Goal: Connect with others: Participate in discussion

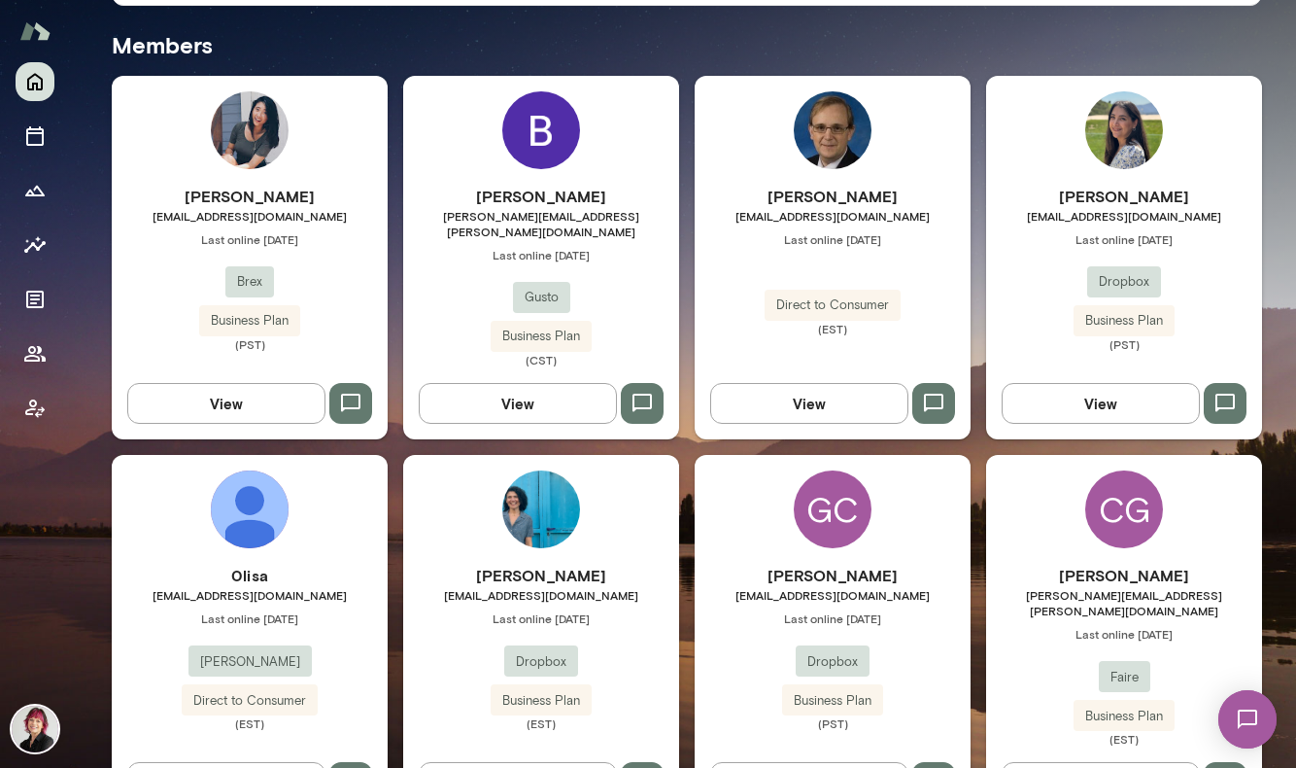
scroll to position [559, 0]
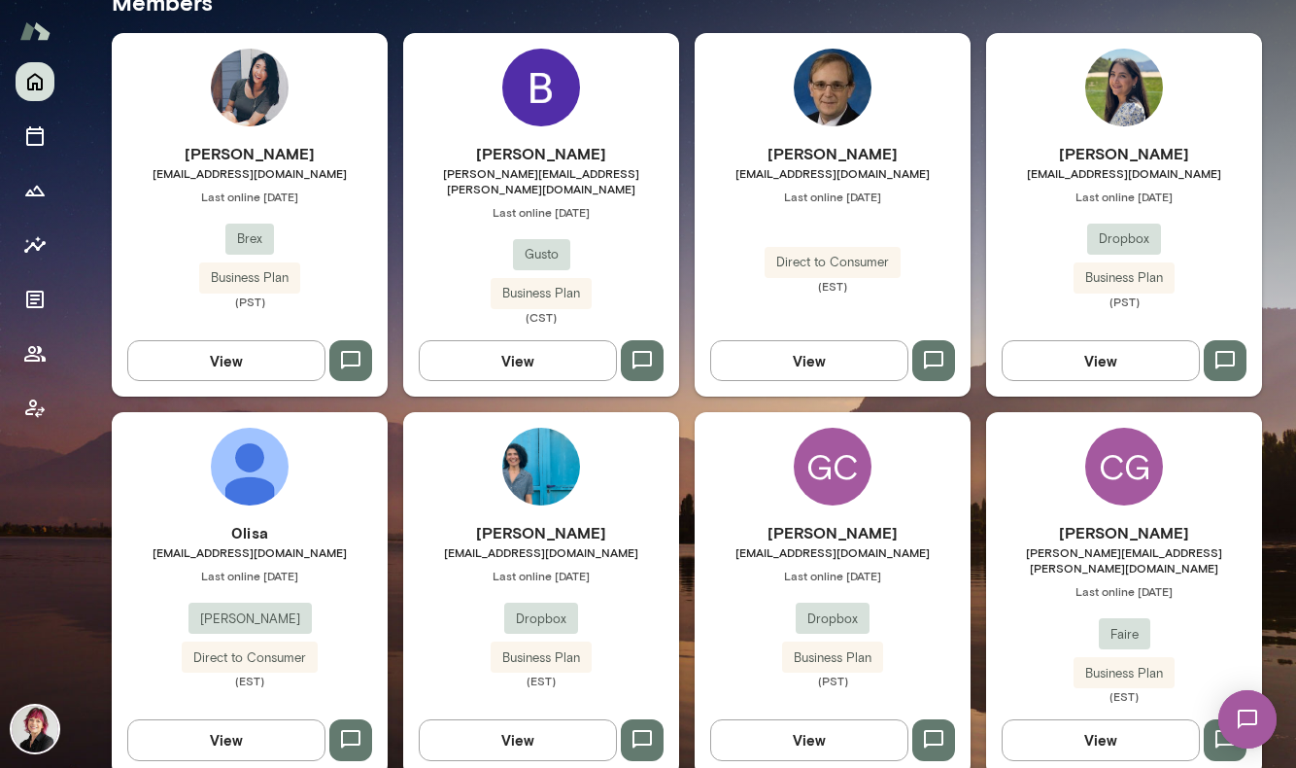
click at [556, 544] on span "[EMAIL_ADDRESS][DOMAIN_NAME]" at bounding box center [541, 552] width 276 height 16
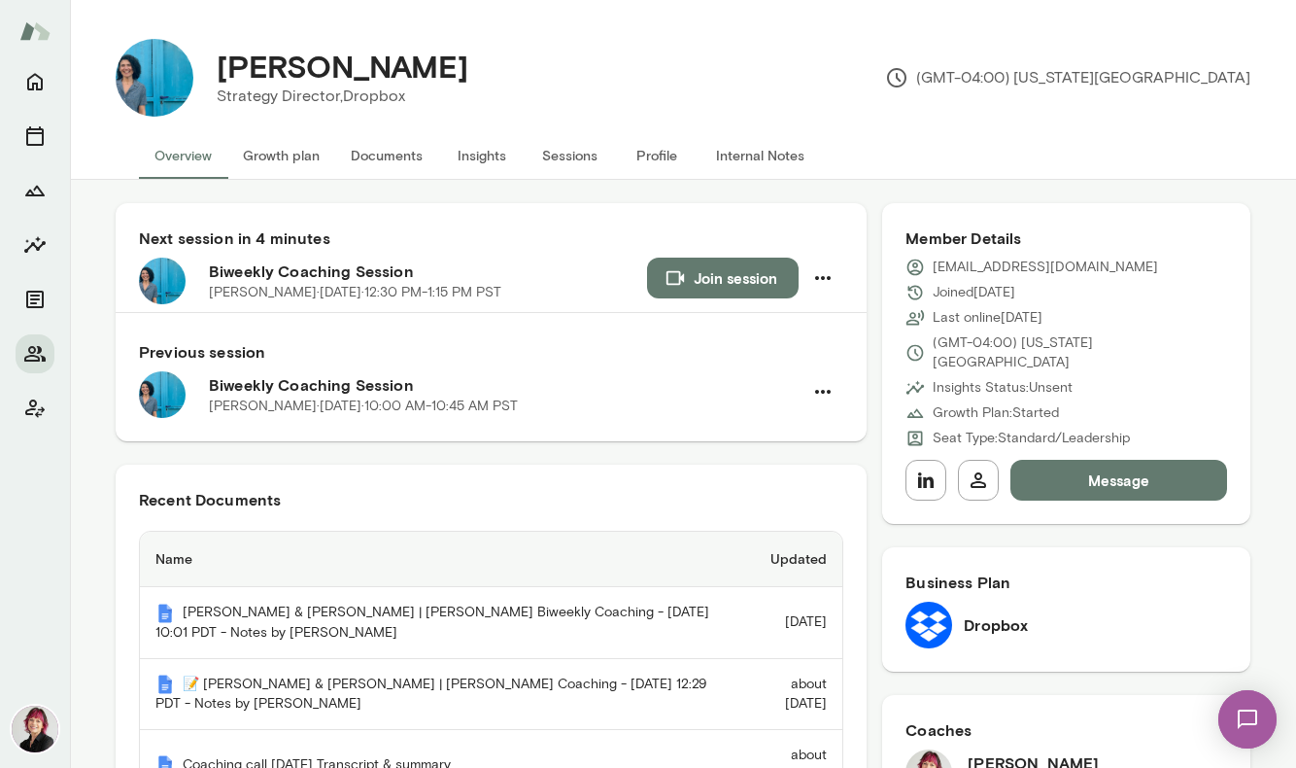
click at [386, 154] on button "Documents" at bounding box center [386, 155] width 103 height 47
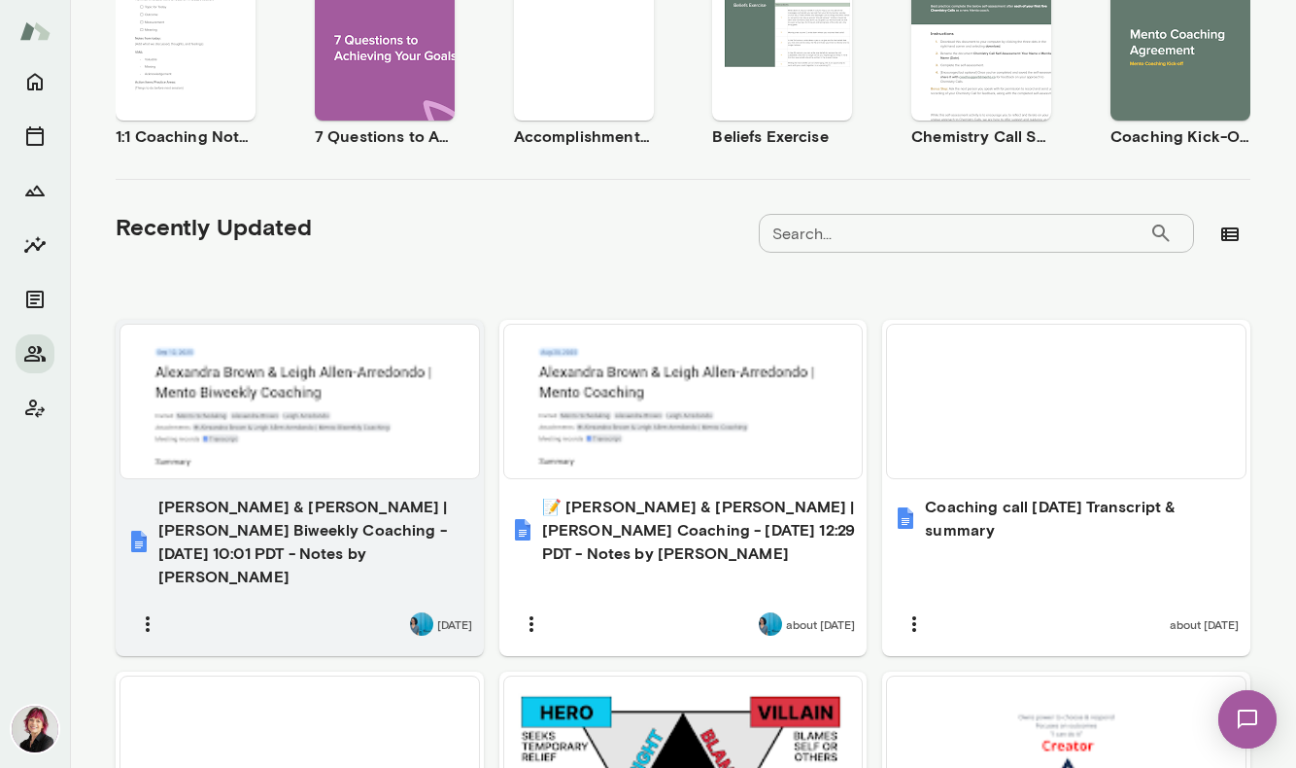
scroll to position [432, 0]
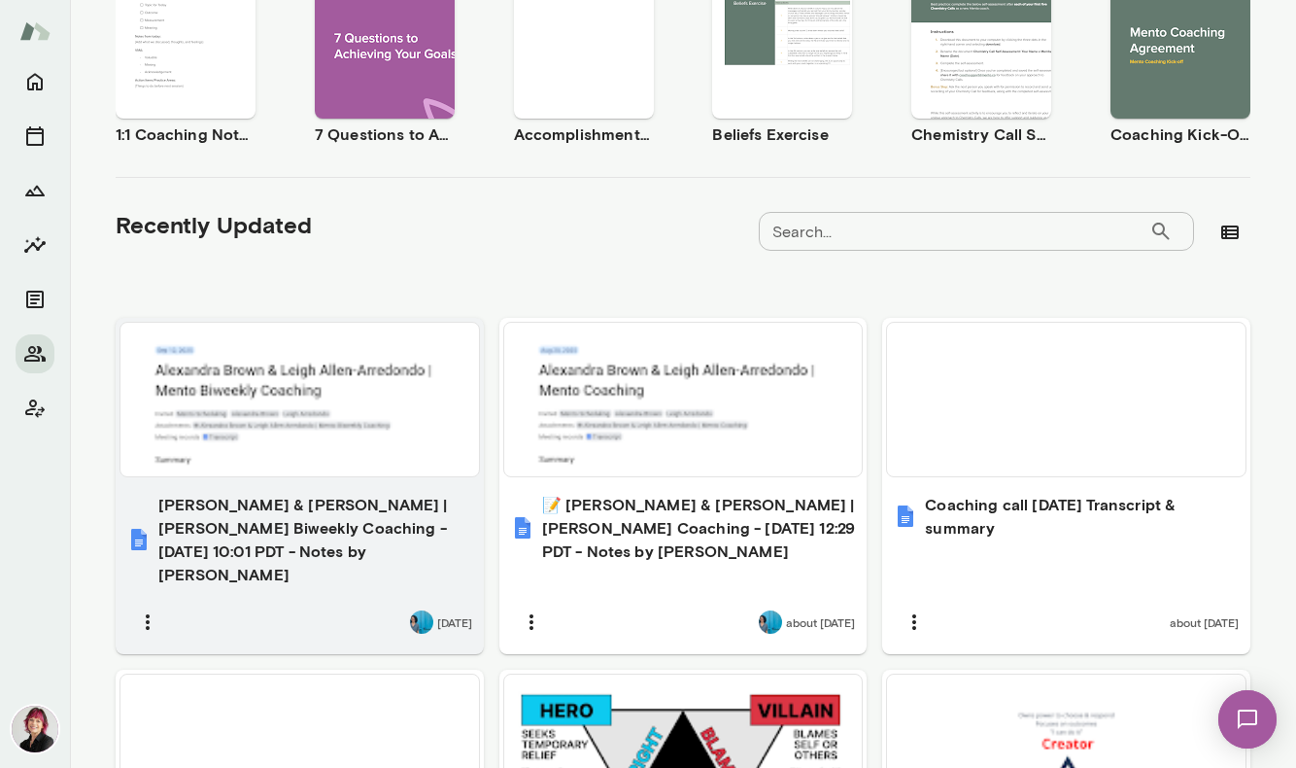
click at [270, 513] on h6 "[PERSON_NAME] & [PERSON_NAME] | [PERSON_NAME] Biweekly Coaching - [DATE] 10:01 …" at bounding box center [315, 539] width 314 height 93
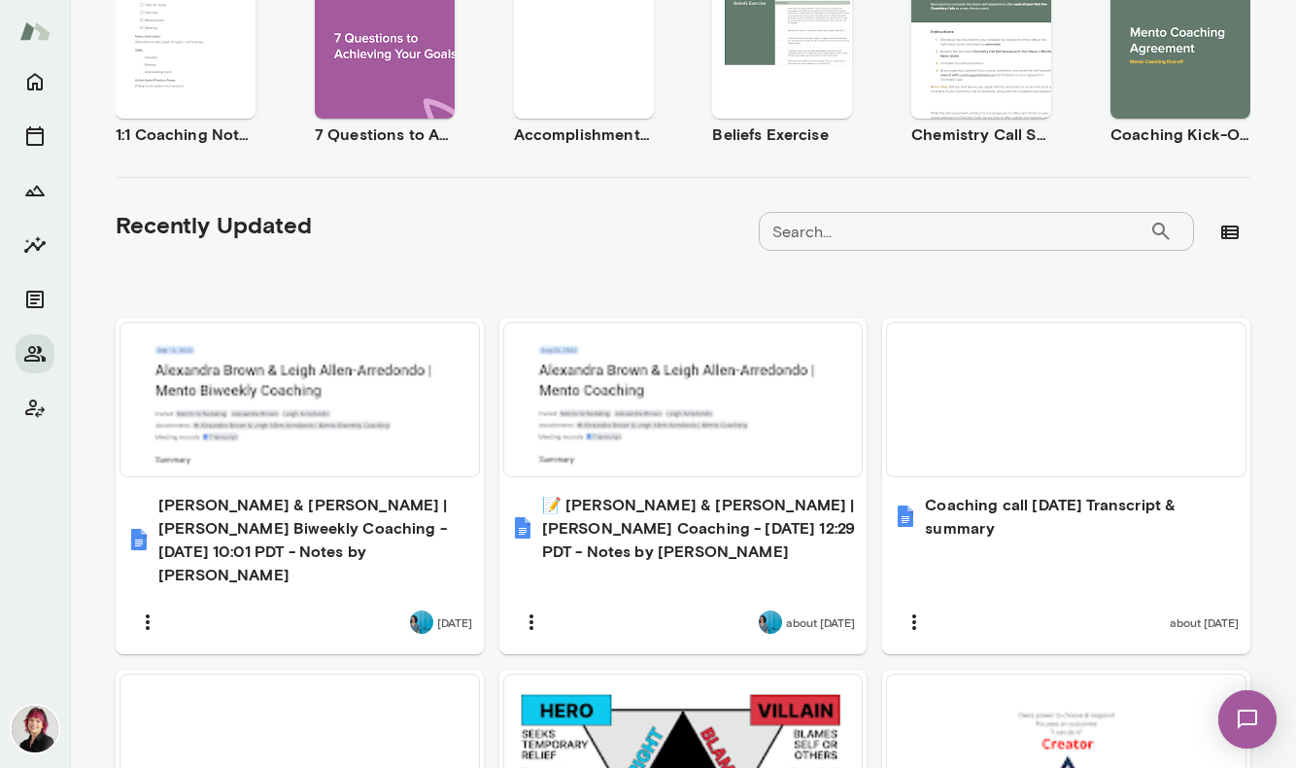
scroll to position [0, 0]
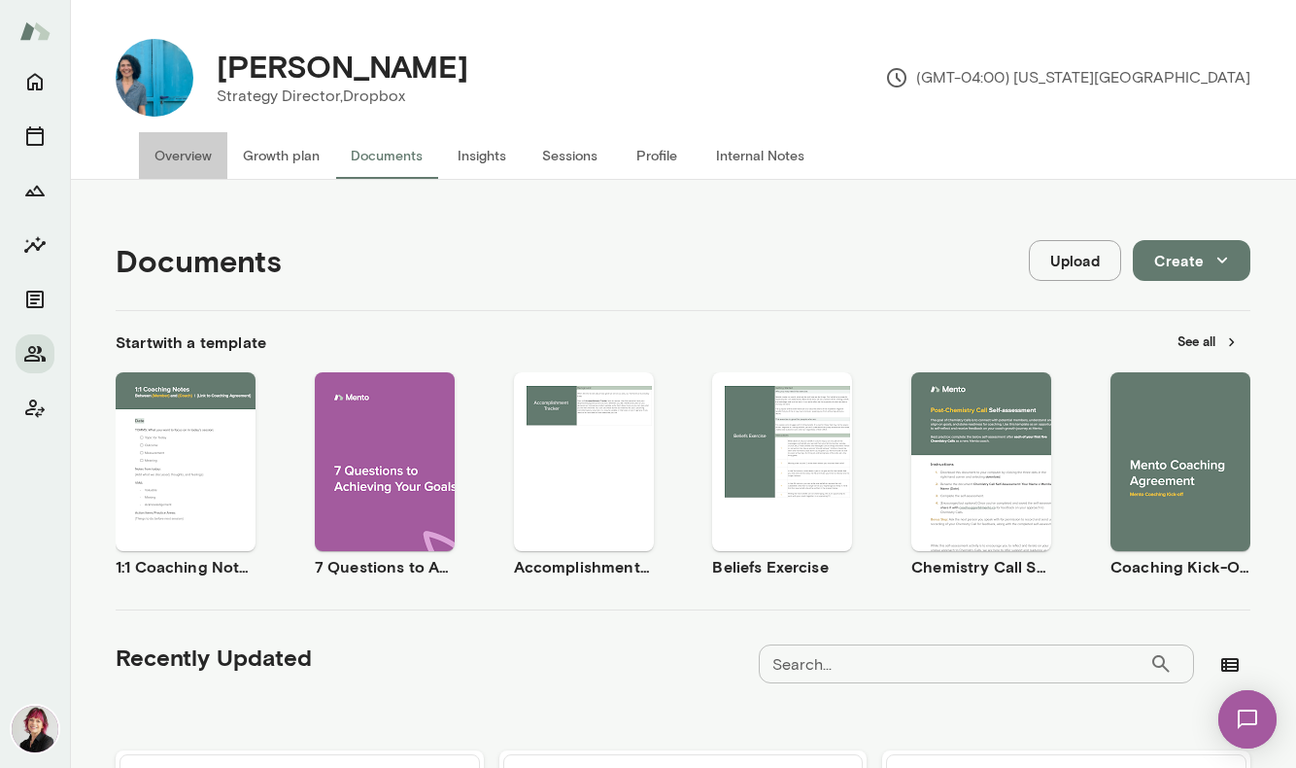
click at [175, 154] on button "Overview" at bounding box center [183, 155] width 88 height 47
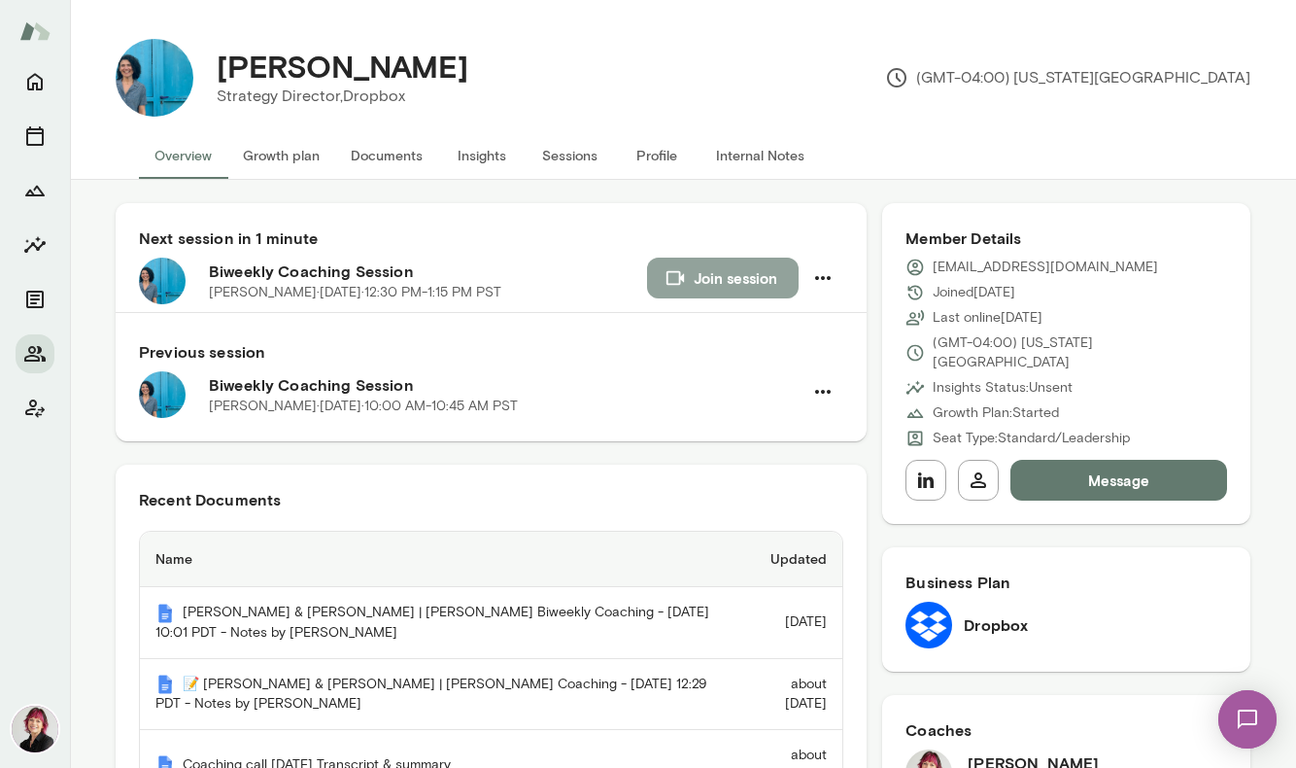
click at [714, 278] on button "Join session" at bounding box center [723, 277] width 152 height 41
